Goal: Participate in discussion: Engage in conversation with other users on a specific topic

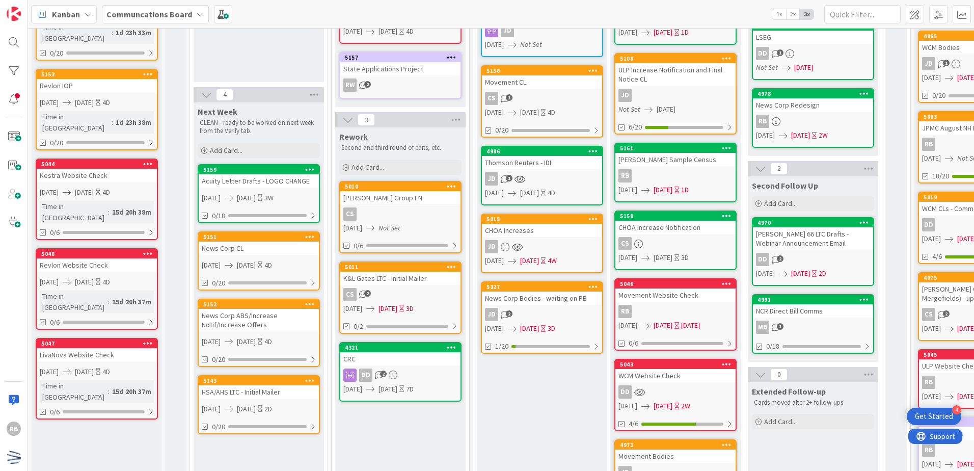
scroll to position [153, 0]
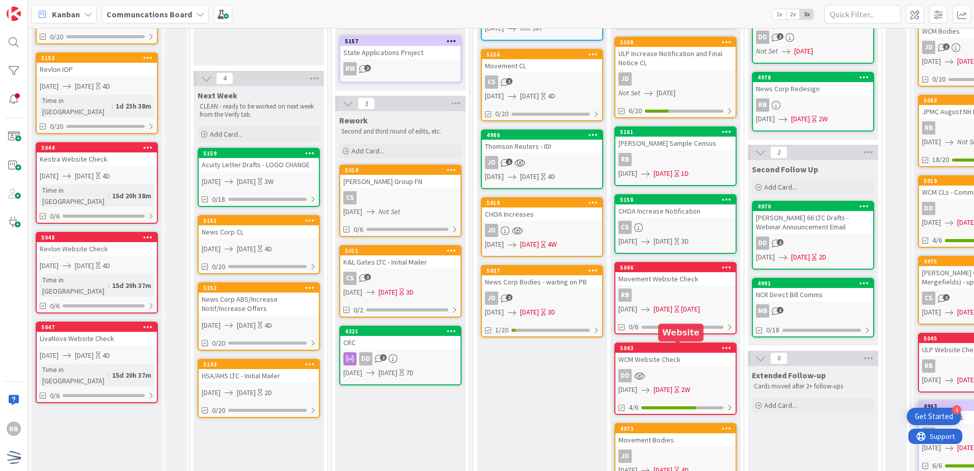
click at [677, 349] on div "5043" at bounding box center [678, 347] width 116 height 7
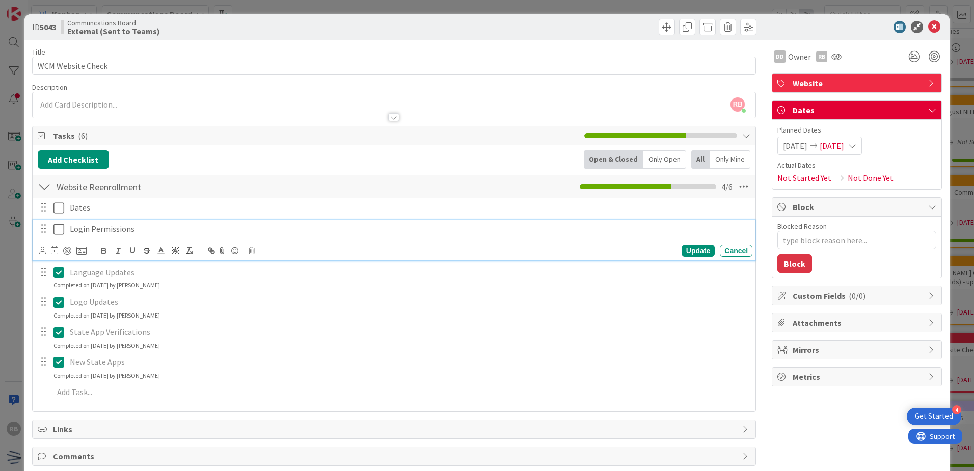
click at [62, 231] on icon at bounding box center [58, 229] width 11 height 12
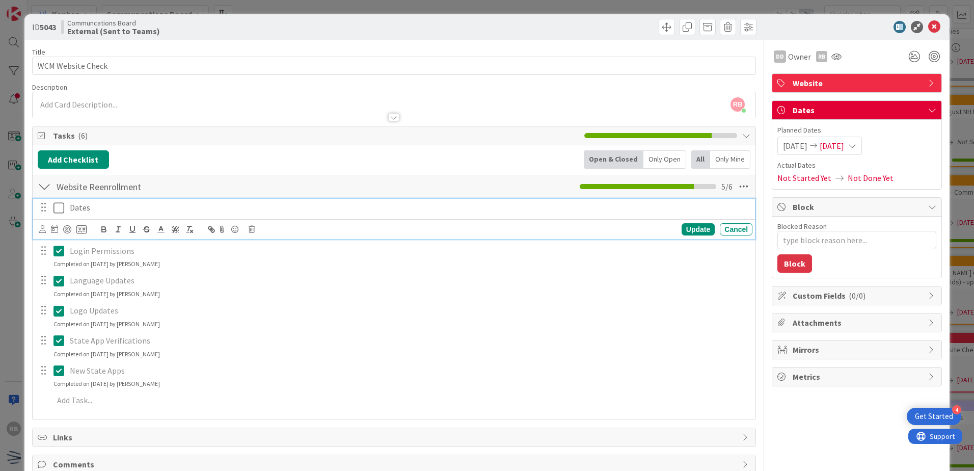
click at [60, 208] on icon at bounding box center [58, 208] width 11 height 12
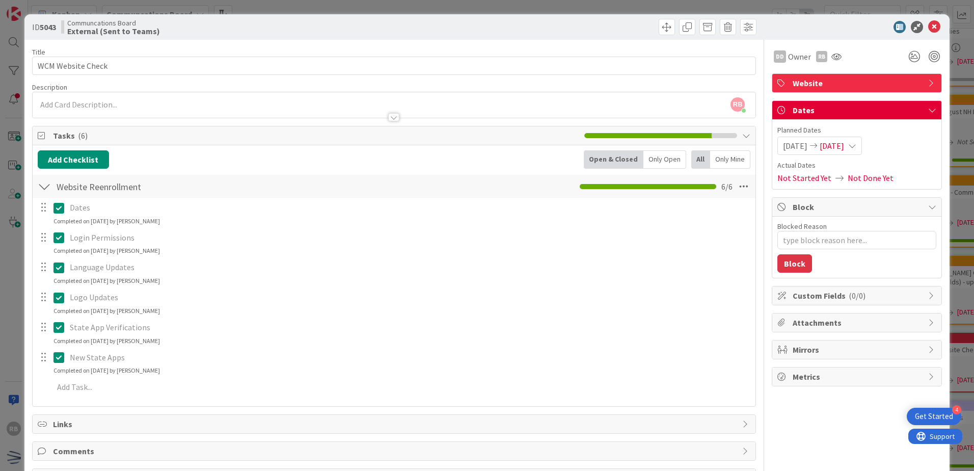
type textarea "x"
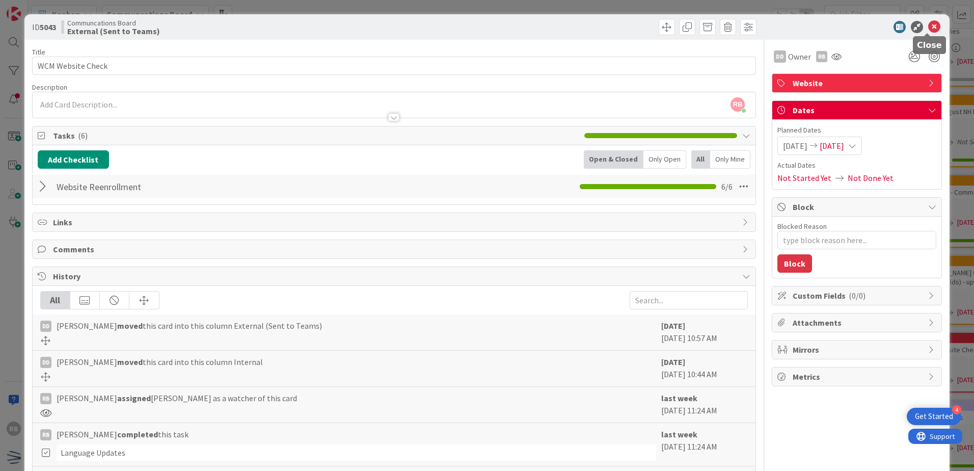
click at [928, 24] on icon at bounding box center [934, 27] width 12 height 12
